Goal: Contribute content: Add original content to the website for others to see

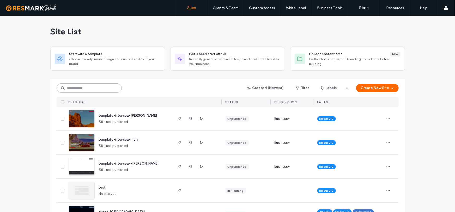
click at [110, 89] on input at bounding box center [89, 87] width 65 height 9
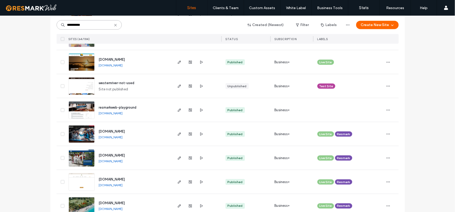
scroll to position [1434, 0]
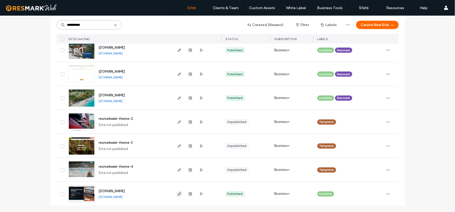
type input "**********"
click at [177, 192] on icon "button" at bounding box center [179, 194] width 4 height 4
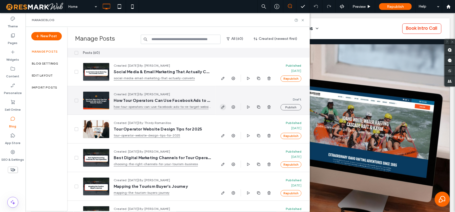
click at [223, 108] on icon "button" at bounding box center [223, 107] width 4 height 4
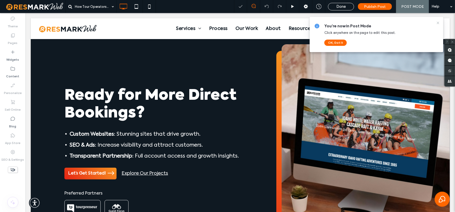
click at [437, 23] on icon at bounding box center [437, 23] width 4 height 4
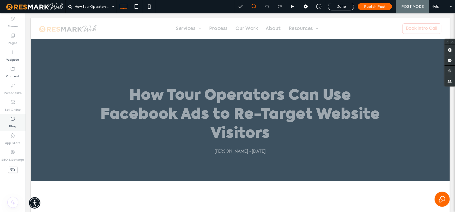
click at [14, 125] on label "Blog" at bounding box center [12, 124] width 7 height 7
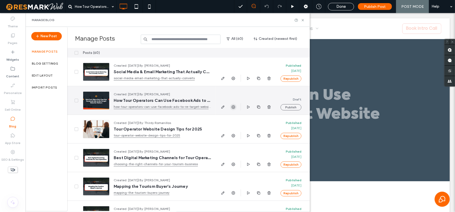
click at [233, 105] on use "button" at bounding box center [233, 107] width 4 height 4
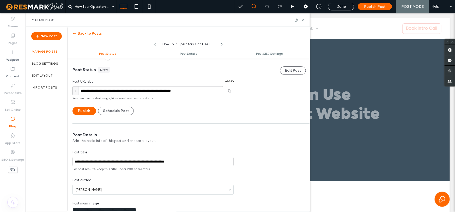
click at [132, 89] on input "**********" at bounding box center [147, 90] width 151 height 9
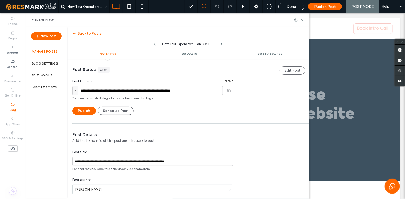
click at [228, 113] on div "Publish Schedule Post" at bounding box center [152, 111] width 161 height 8
click at [304, 19] on icon at bounding box center [303, 20] width 4 height 4
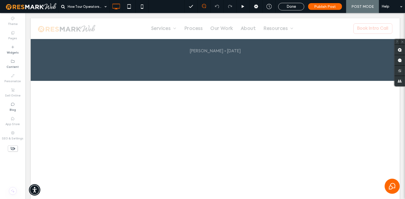
scroll to position [173, 0]
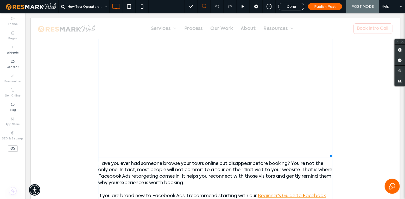
click at [248, 115] on span at bounding box center [215, 92] width 234 height 130
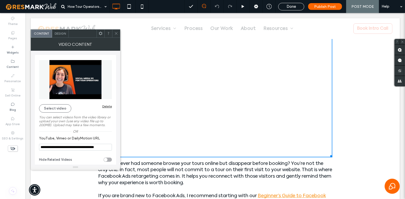
drag, startPoint x: 118, startPoint y: 33, endPoint x: 102, endPoint y: 48, distance: 21.9
click at [117, 33] on icon at bounding box center [116, 34] width 4 height 4
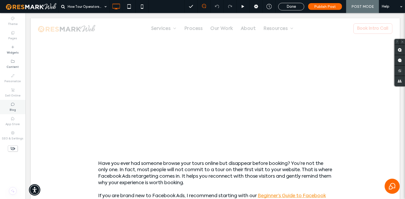
click at [12, 108] on label "Blog" at bounding box center [13, 110] width 6 height 6
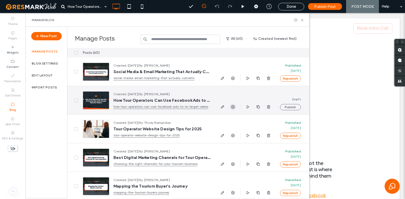
click at [233, 107] on icon "button" at bounding box center [233, 107] width 4 height 4
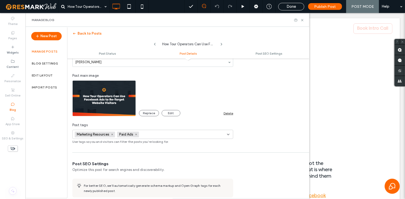
scroll to position [152, 0]
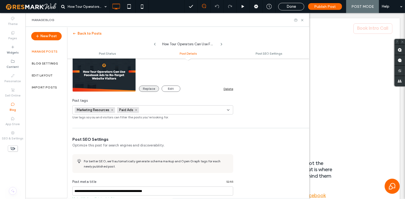
click at [148, 87] on button "Replace" at bounding box center [149, 89] width 20 height 6
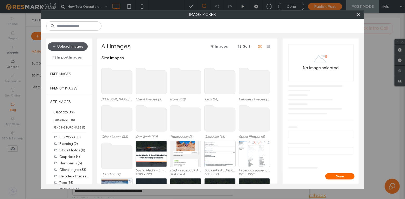
click at [76, 49] on button "Upload Images" at bounding box center [68, 46] width 40 height 8
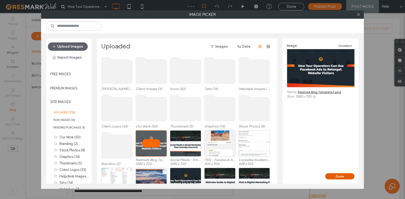
click at [351, 178] on button "Done" at bounding box center [340, 176] width 29 height 6
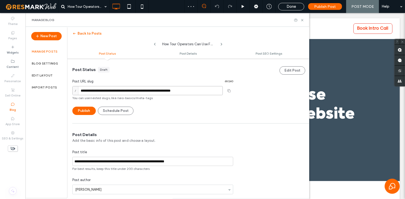
scroll to position [0, 0]
click at [162, 91] on input "**********" at bounding box center [147, 90] width 151 height 9
type input "**********"
click at [234, 113] on div "**********" at bounding box center [152, 87] width 171 height 57
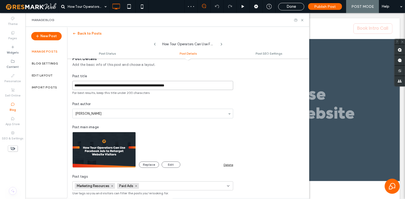
click at [152, 84] on input "**********" at bounding box center [152, 85] width 161 height 9
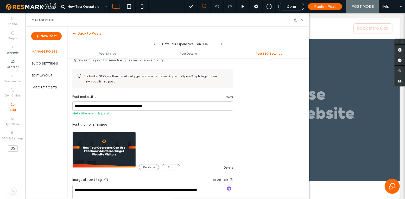
scroll to position [292, 0]
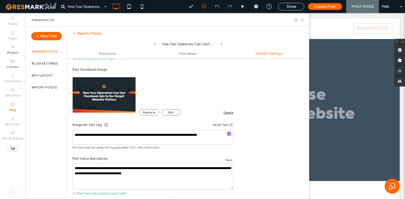
type input "**********"
click at [213, 135] on textarea "**********" at bounding box center [152, 137] width 161 height 15
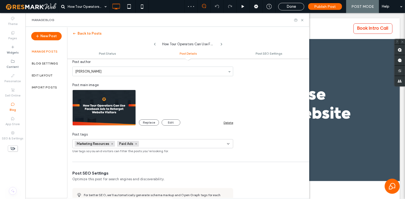
scroll to position [0, 0]
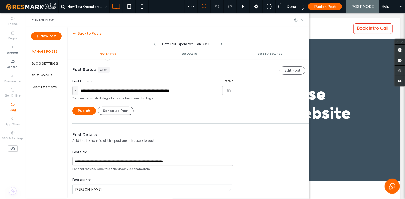
type textarea "**********"
drag, startPoint x: 302, startPoint y: 19, endPoint x: 267, endPoint y: 47, distance: 45.2
click at [302, 19] on icon at bounding box center [303, 20] width 4 height 4
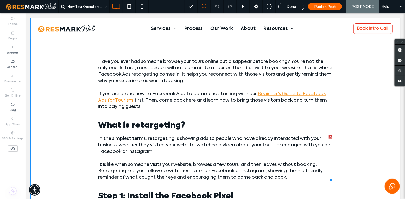
scroll to position [78, 0]
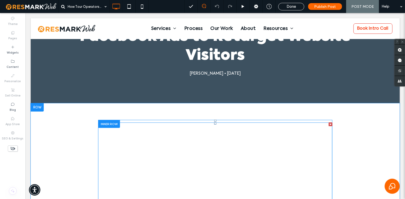
click at [185, 161] on span at bounding box center [215, 187] width 234 height 130
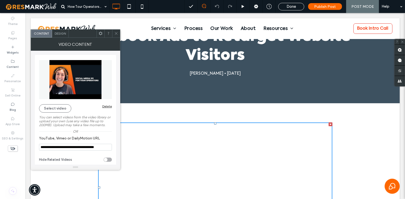
click at [76, 150] on input "**********" at bounding box center [75, 147] width 73 height 7
paste input "YouTube, Vimeo or DailyMotion URL"
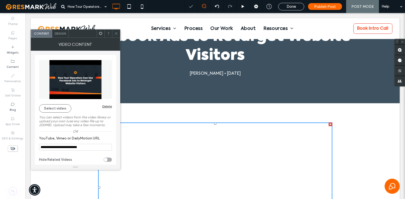
type input "**********"
drag, startPoint x: 117, startPoint y: 32, endPoint x: 119, endPoint y: 44, distance: 12.1
click at [117, 32] on icon at bounding box center [116, 34] width 4 height 4
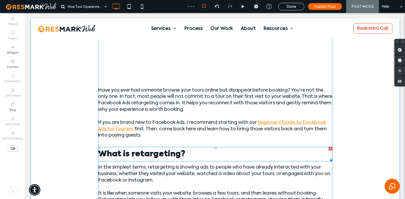
scroll to position [166, 0]
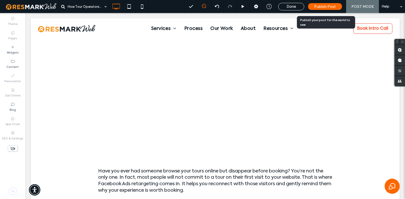
click at [317, 8] on span "Publish Post" at bounding box center [326, 6] width 22 height 4
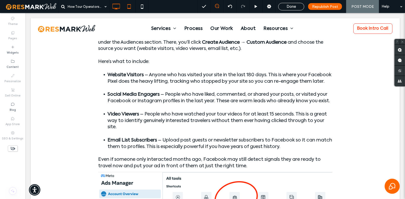
scroll to position [506, 0]
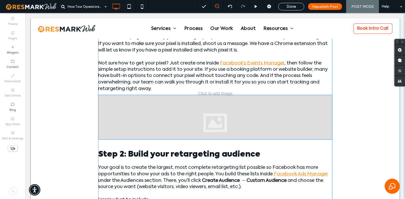
click at [263, 115] on div at bounding box center [215, 117] width 234 height 45
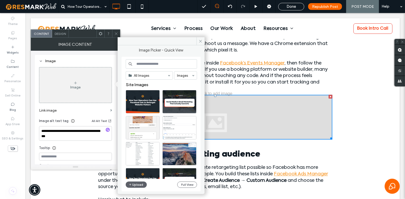
click at [204, 38] on div at bounding box center [214, 28] width 369 height 21
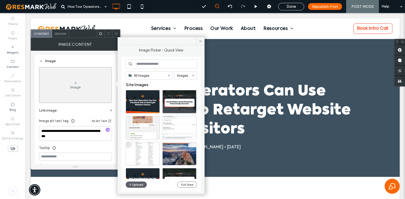
scroll to position [0, 0]
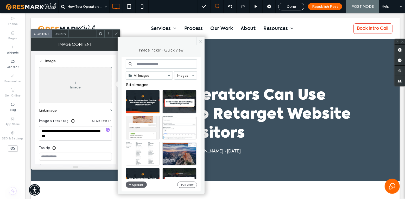
click at [202, 40] on icon at bounding box center [201, 41] width 4 height 4
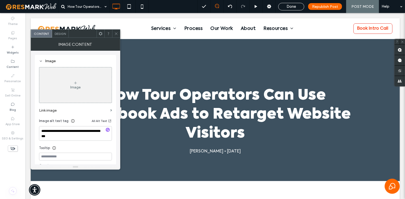
click at [118, 36] on span at bounding box center [116, 34] width 4 height 8
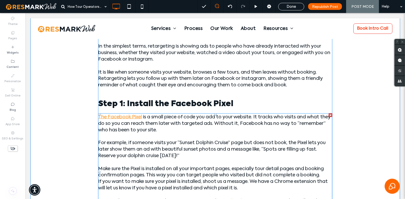
scroll to position [517, 0]
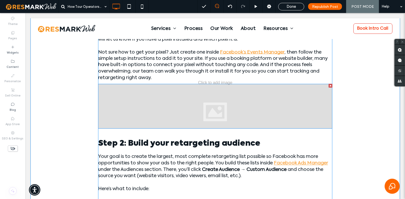
click at [216, 118] on div at bounding box center [215, 106] width 234 height 45
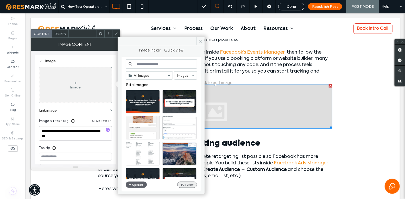
click at [184, 185] on button "Full View" at bounding box center [187, 185] width 20 height 6
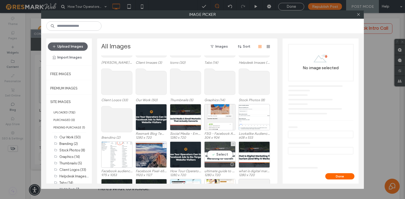
scroll to position [76, 0]
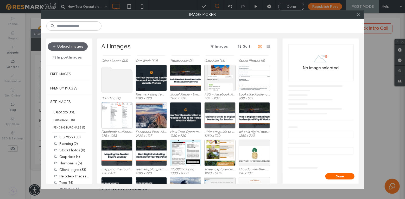
click at [358, 14] on icon at bounding box center [359, 15] width 4 height 4
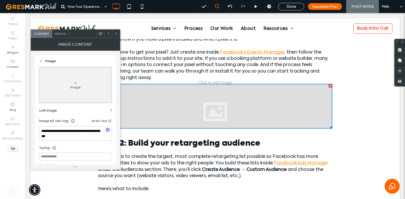
click at [329, 85] on div at bounding box center [331, 86] width 4 height 4
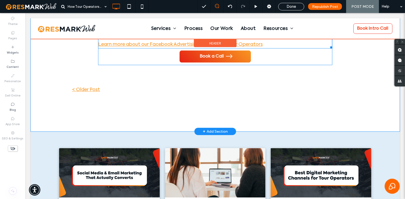
scroll to position [1673, 0]
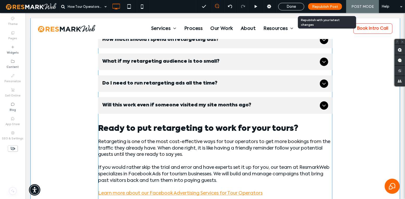
click at [331, 6] on span "Republish Post" at bounding box center [325, 6] width 26 height 4
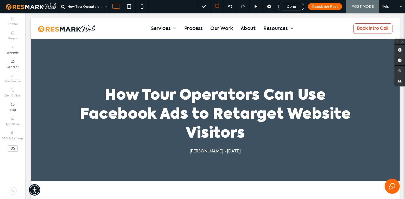
scroll to position [0, 0]
click at [13, 113] on div "Blog" at bounding box center [13, 107] width 26 height 14
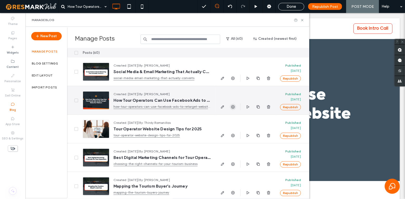
click at [234, 107] on use "button" at bounding box center [233, 107] width 4 height 4
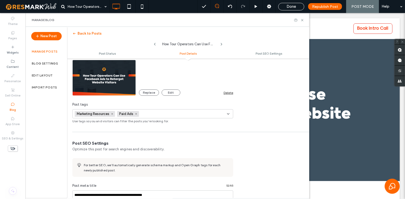
scroll to position [294, 0]
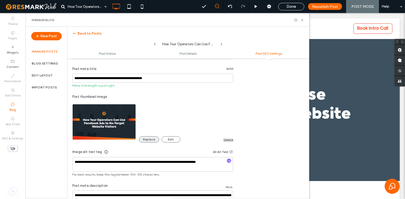
click at [154, 140] on button "Replace" at bounding box center [149, 139] width 20 height 6
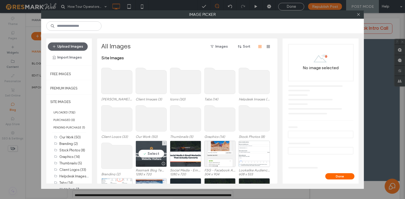
click at [147, 153] on div "Select" at bounding box center [151, 154] width 31 height 26
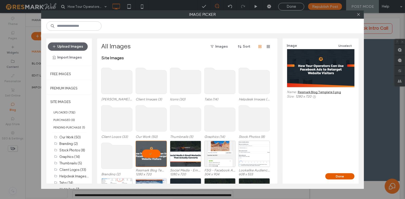
click at [343, 177] on button "Done" at bounding box center [340, 176] width 29 height 6
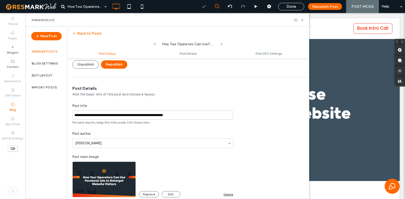
scroll to position [0, 0]
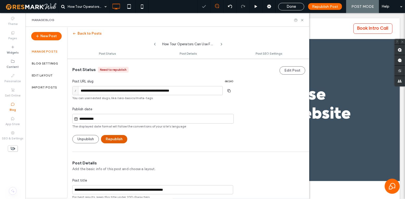
click at [111, 137] on button "Republish" at bounding box center [114, 139] width 26 height 8
click at [117, 142] on button "Republish" at bounding box center [114, 139] width 26 height 8
